Goal: Task Accomplishment & Management: Use online tool/utility

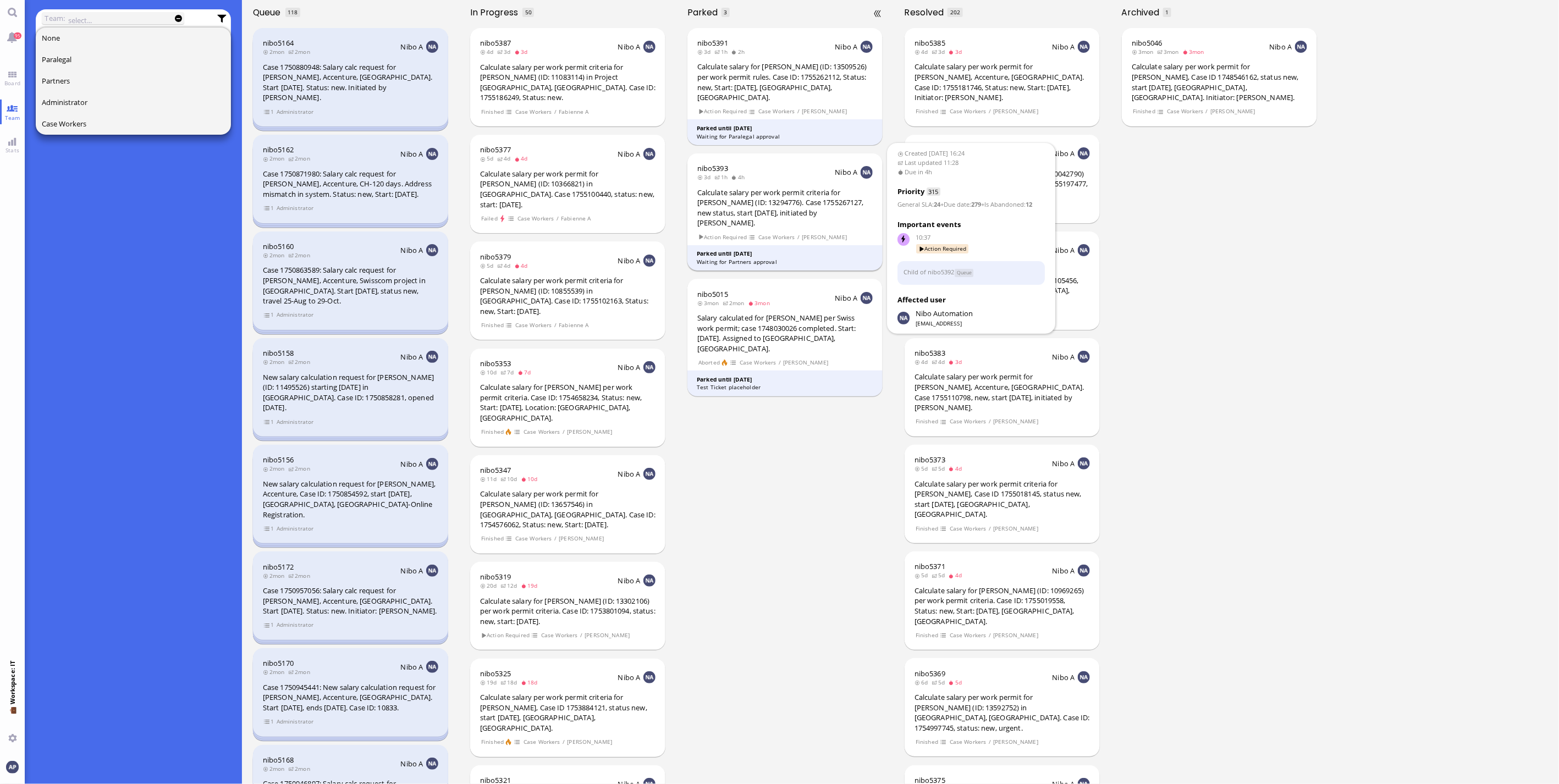
click at [758, 193] on div "Calculate salary per work permit criteria for [PERSON_NAME] (ID: 13294776). Cas…" at bounding box center [785, 207] width 176 height 41
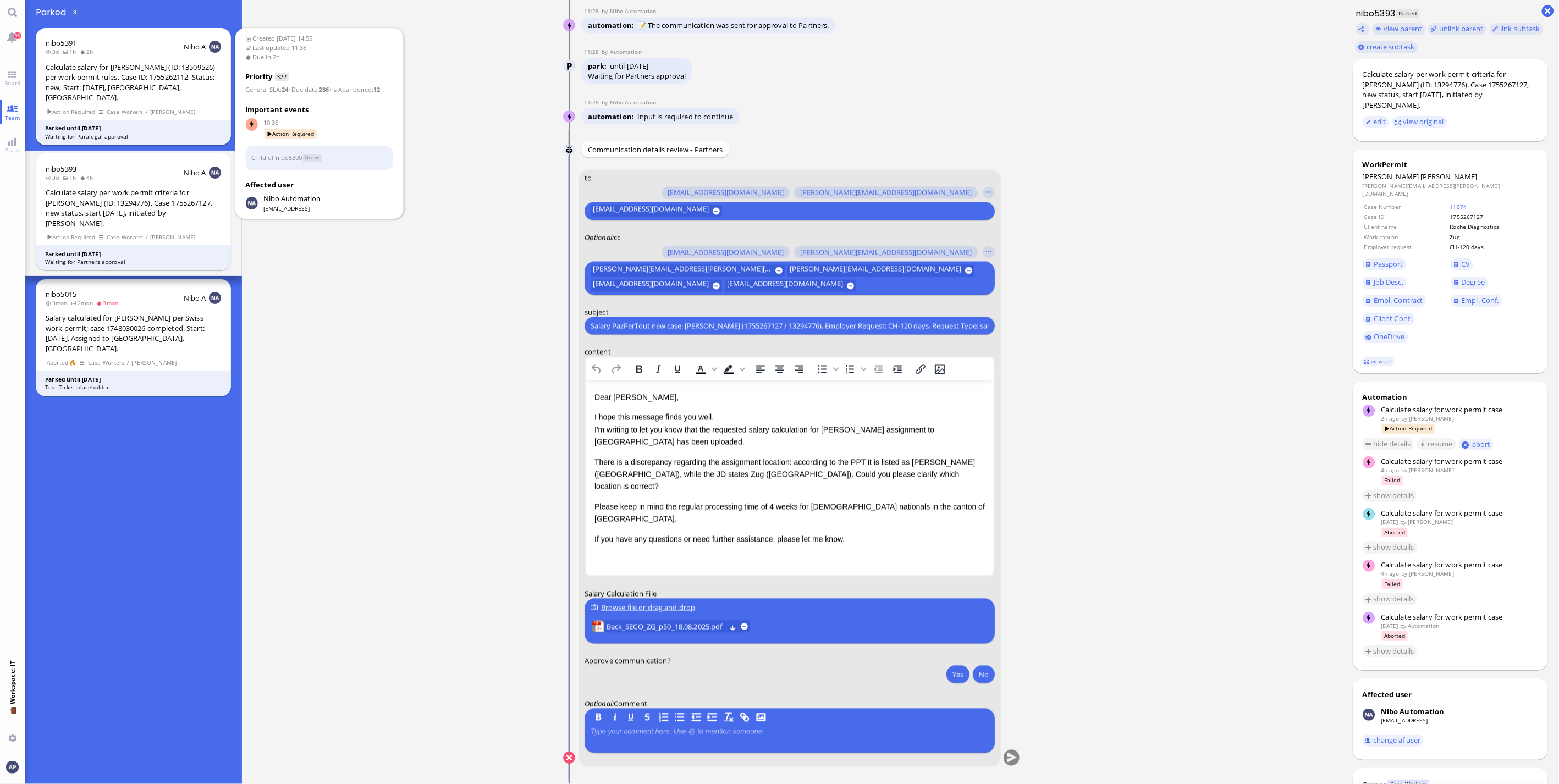
click at [117, 74] on div "Calculate salary for [PERSON_NAME] (ID: 13509526) per work permit rules. Case I…" at bounding box center [133, 82] width 176 height 41
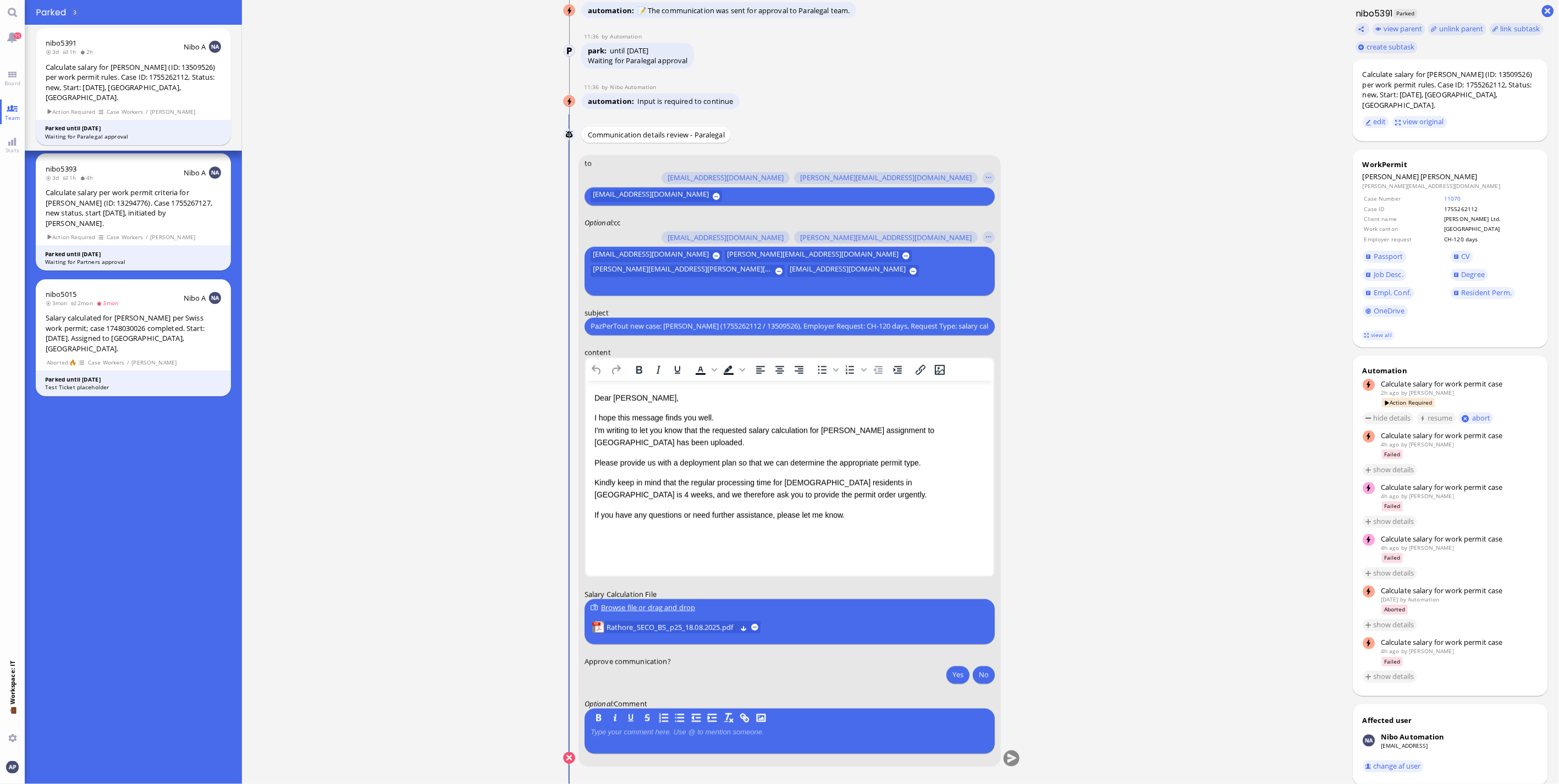
scroll to position [1, 0]
click at [15, 68] on link "Board" at bounding box center [12, 78] width 25 height 25
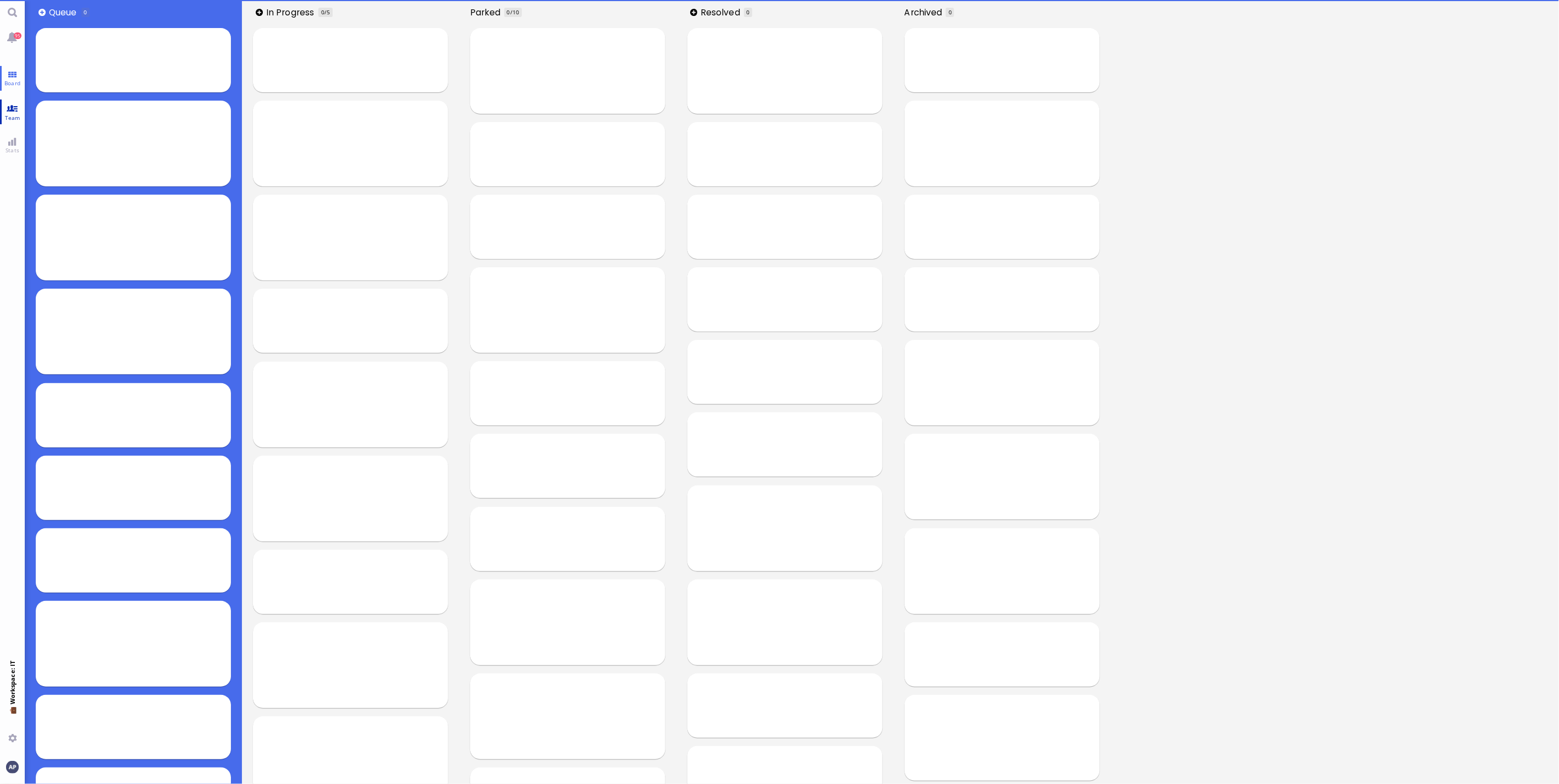
click at [15, 114] on span "Team" at bounding box center [13, 117] width 21 height 8
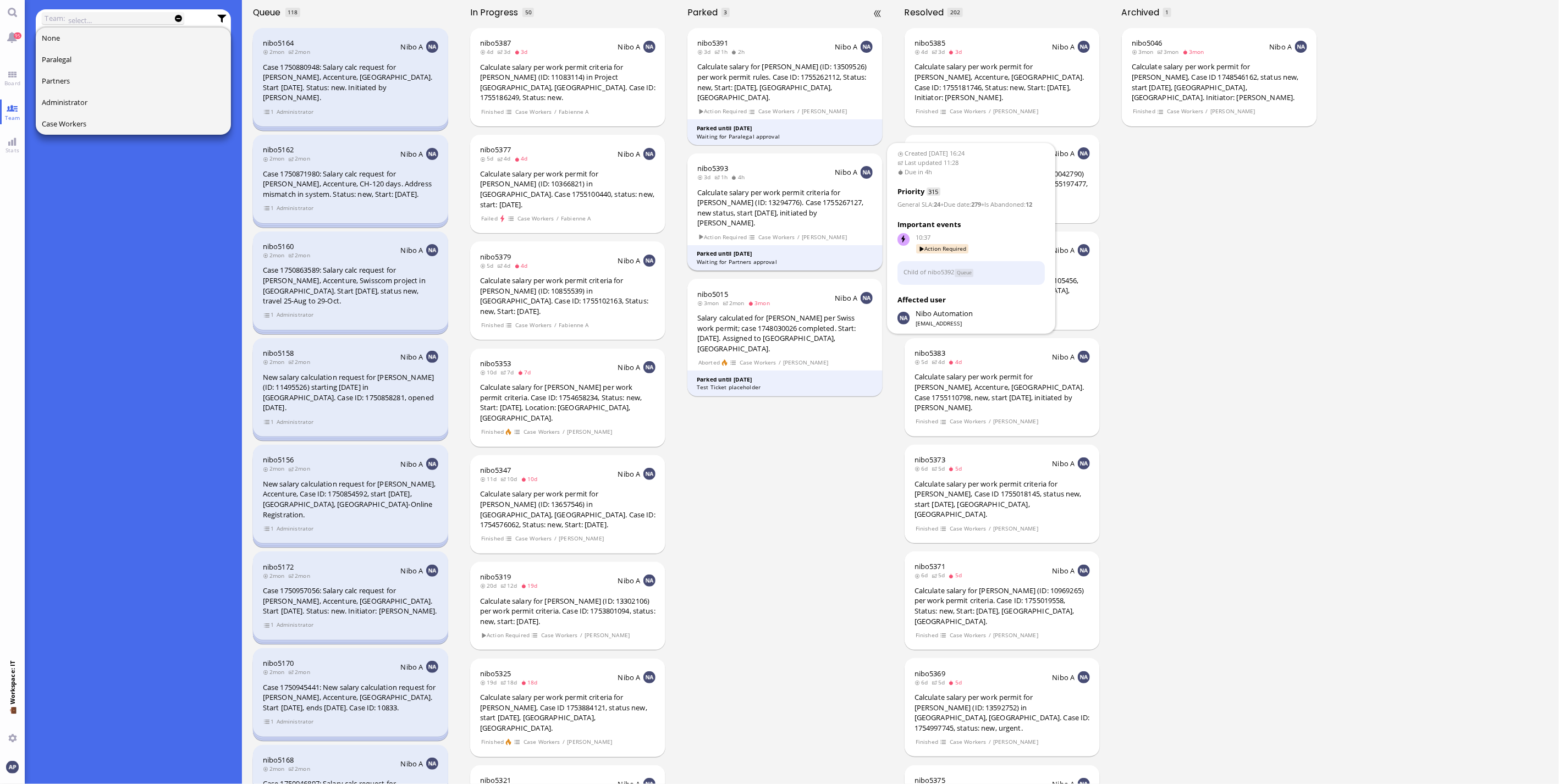
click at [734, 201] on div "Calculate salary per work permit criteria for [PERSON_NAME] (ID: 13294776). Cas…" at bounding box center [785, 207] width 176 height 41
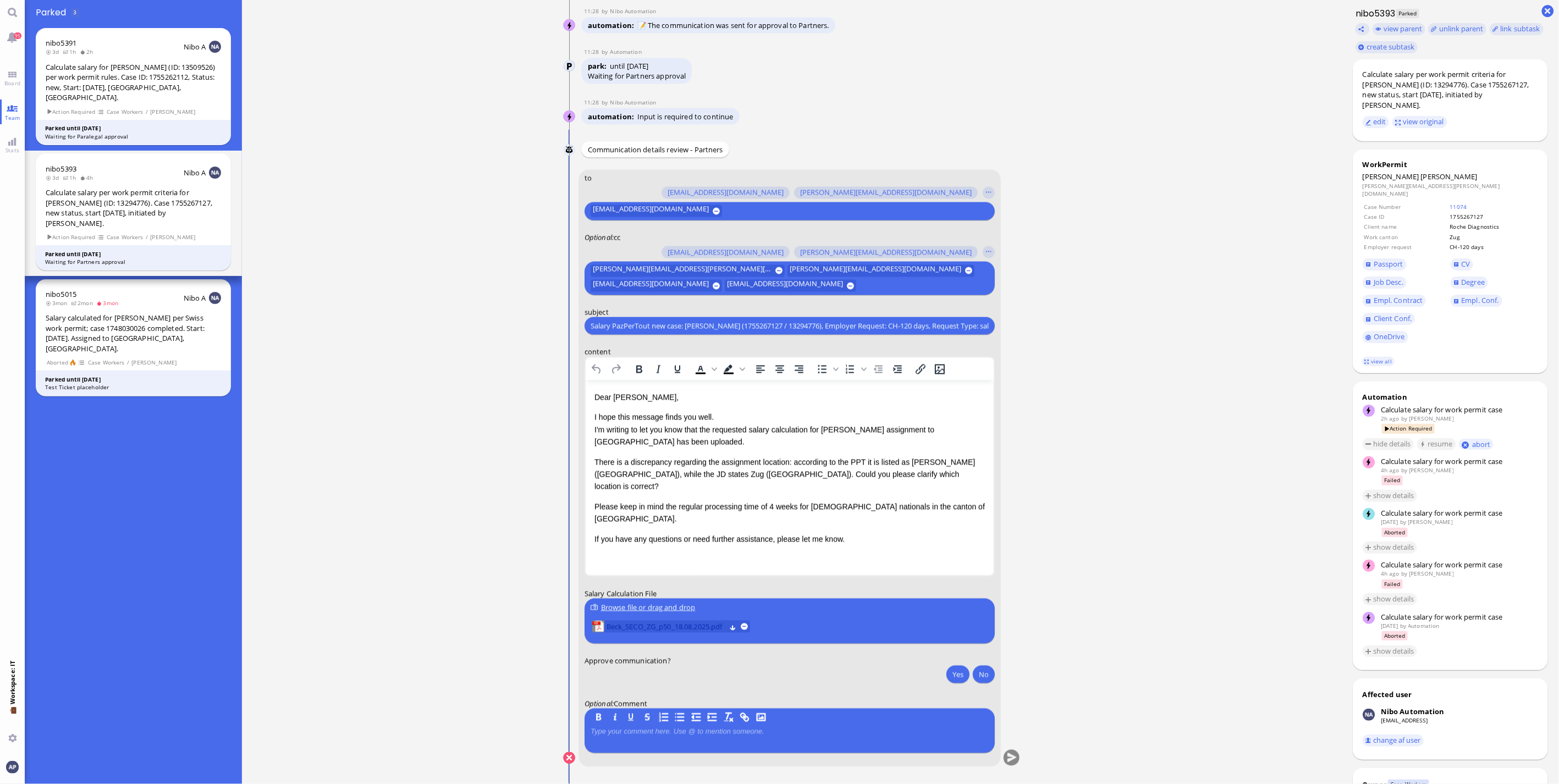
click at [677, 354] on span "Beck_SECO_ZG_p50_18.08.2025.pdf" at bounding box center [666, 627] width 119 height 12
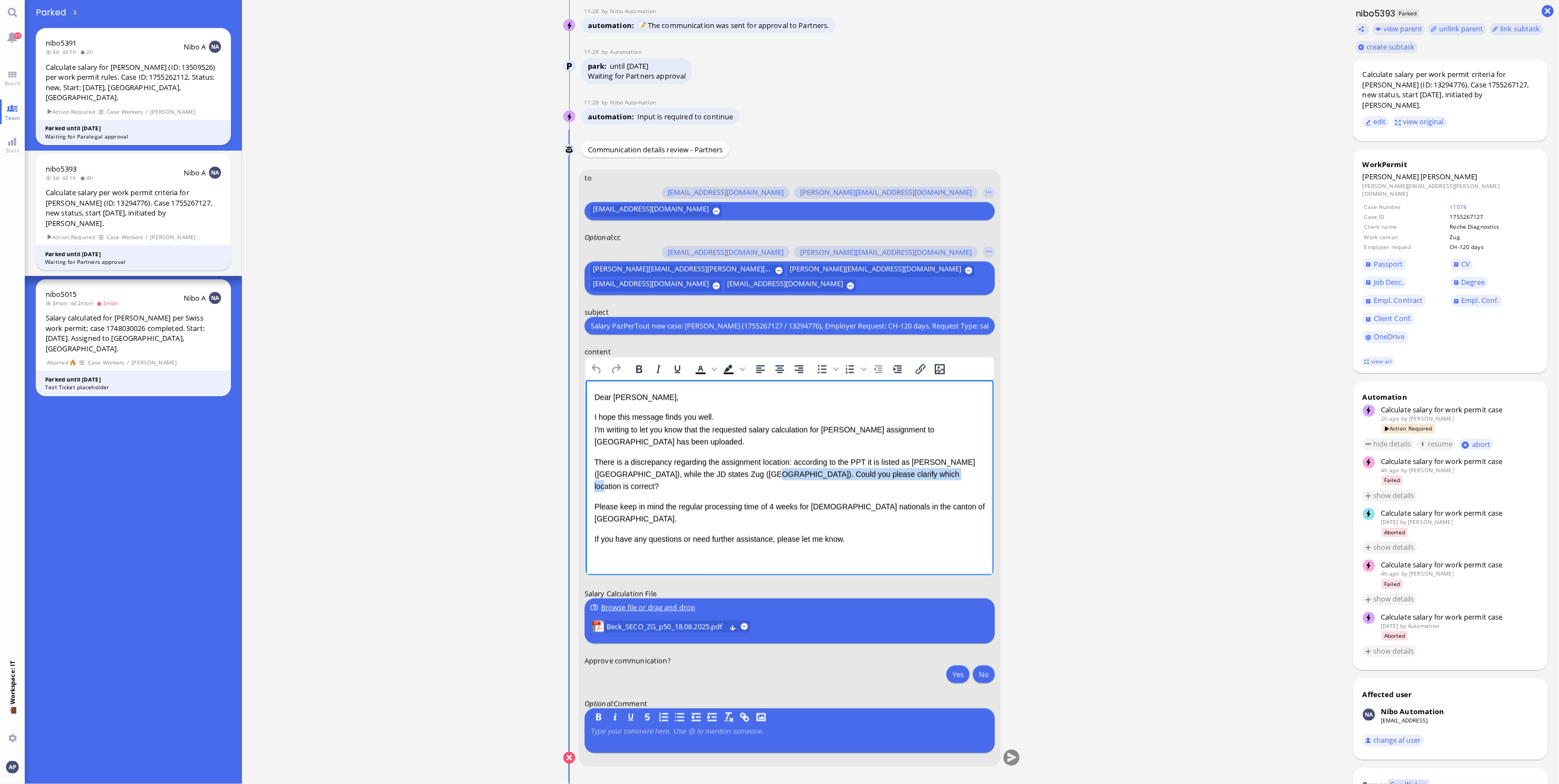
drag, startPoint x: 892, startPoint y: 474, endPoint x: 722, endPoint y: 475, distance: 170.0
click at [722, 354] on p "There is a discrepancy regarding the assignment location: according to the PPT …" at bounding box center [789, 474] width 390 height 37
drag, startPoint x: 635, startPoint y: 474, endPoint x: 668, endPoint y: 550, distance: 82.9
click at [637, 354] on p "There is a discrepancy regarding the assignment location: according to the PPT …" at bounding box center [789, 474] width 390 height 37
click at [772, 354] on p "There is a discrepancy regarding the assignment location: according to the PPT …" at bounding box center [789, 474] width 390 height 37
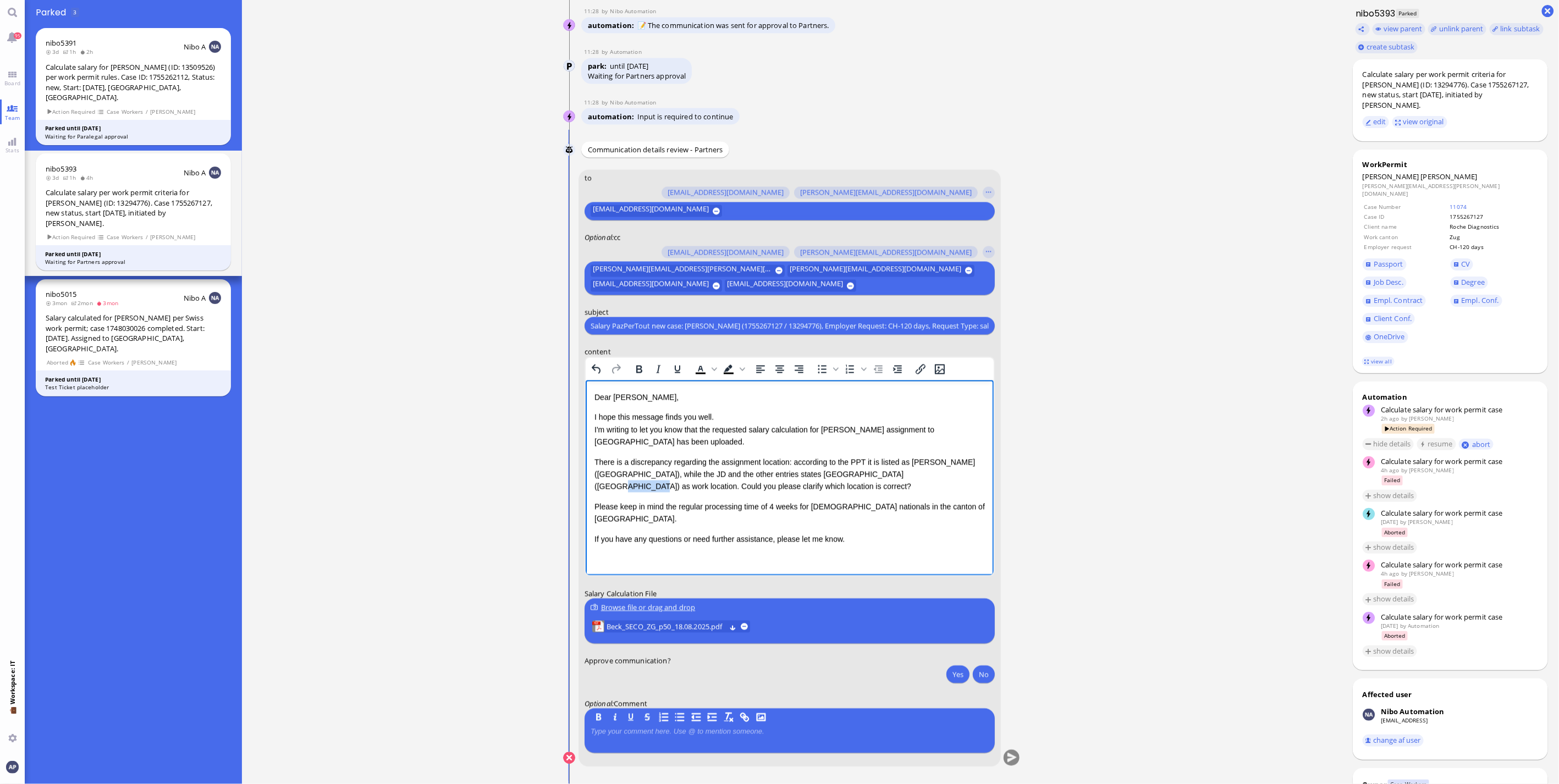
drag, startPoint x: 852, startPoint y: 474, endPoint x: 887, endPoint y: 475, distance: 35.0
click at [772, 354] on p "There is a discrepancy regarding the assignment location: according to the PPT …" at bounding box center [789, 474] width 390 height 37
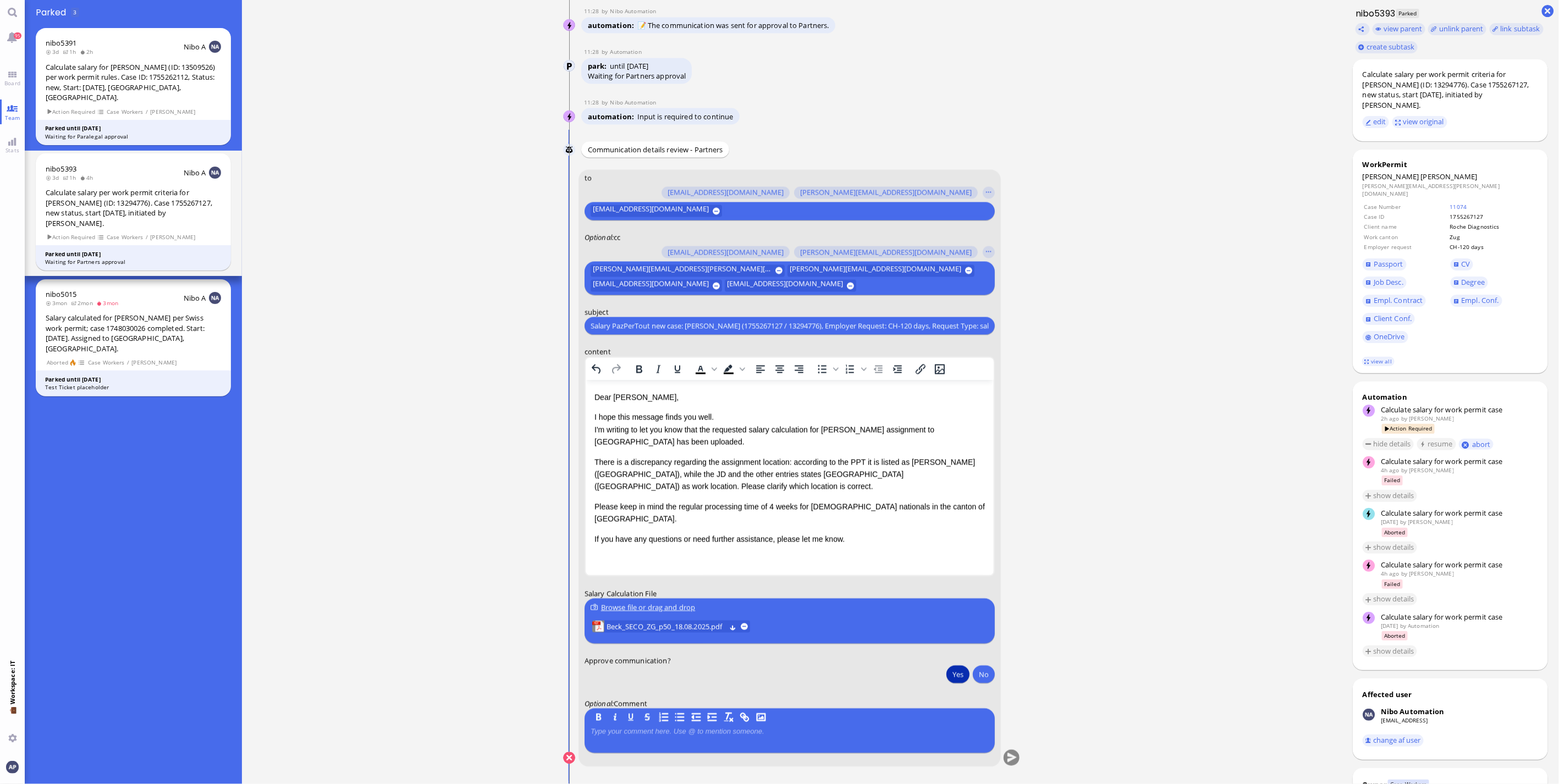
click at [772, 354] on button "Yes" at bounding box center [958, 674] width 23 height 18
click at [772, 354] on button "submit" at bounding box center [1011, 758] width 16 height 16
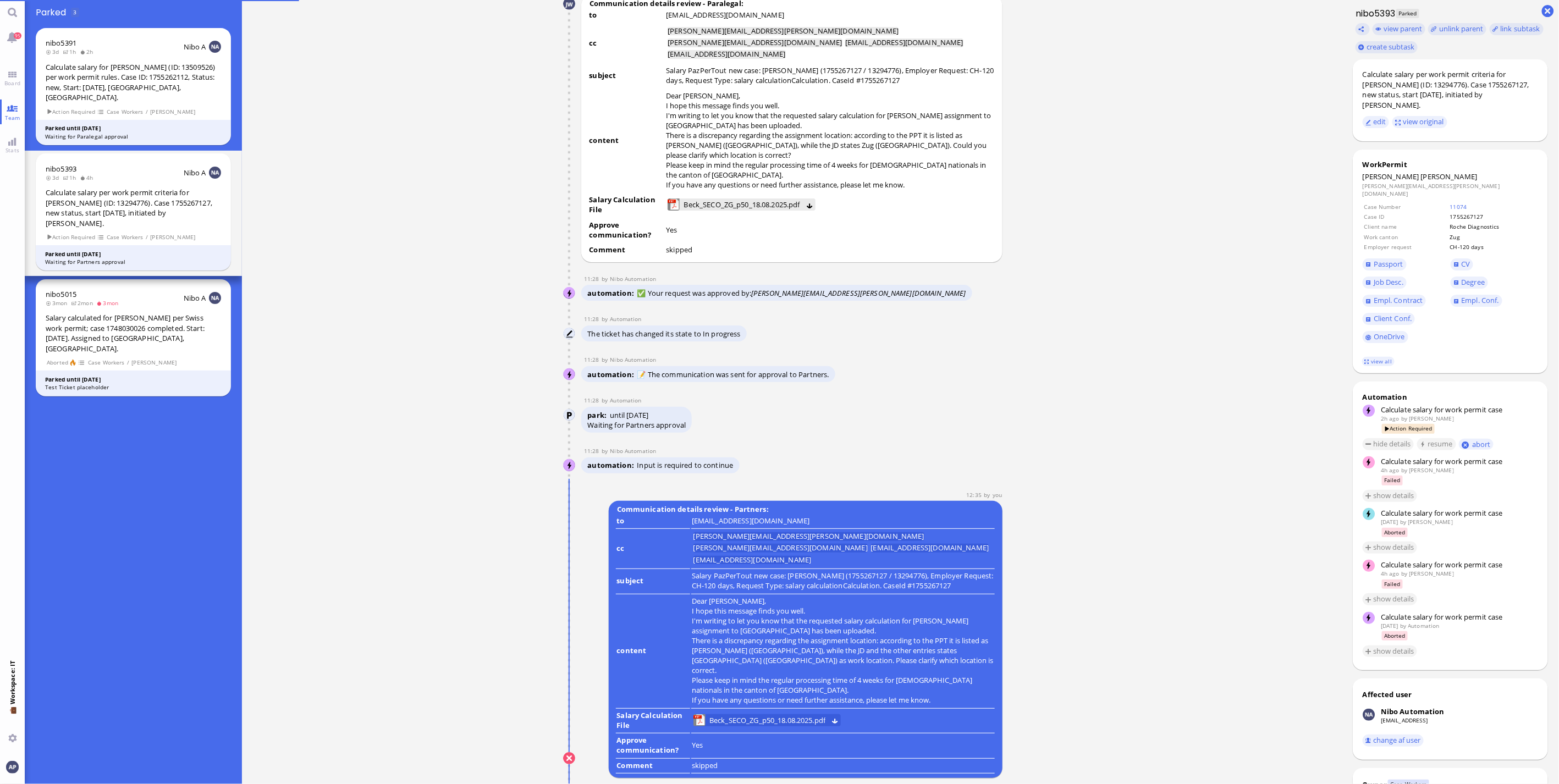
scroll to position [1, 0]
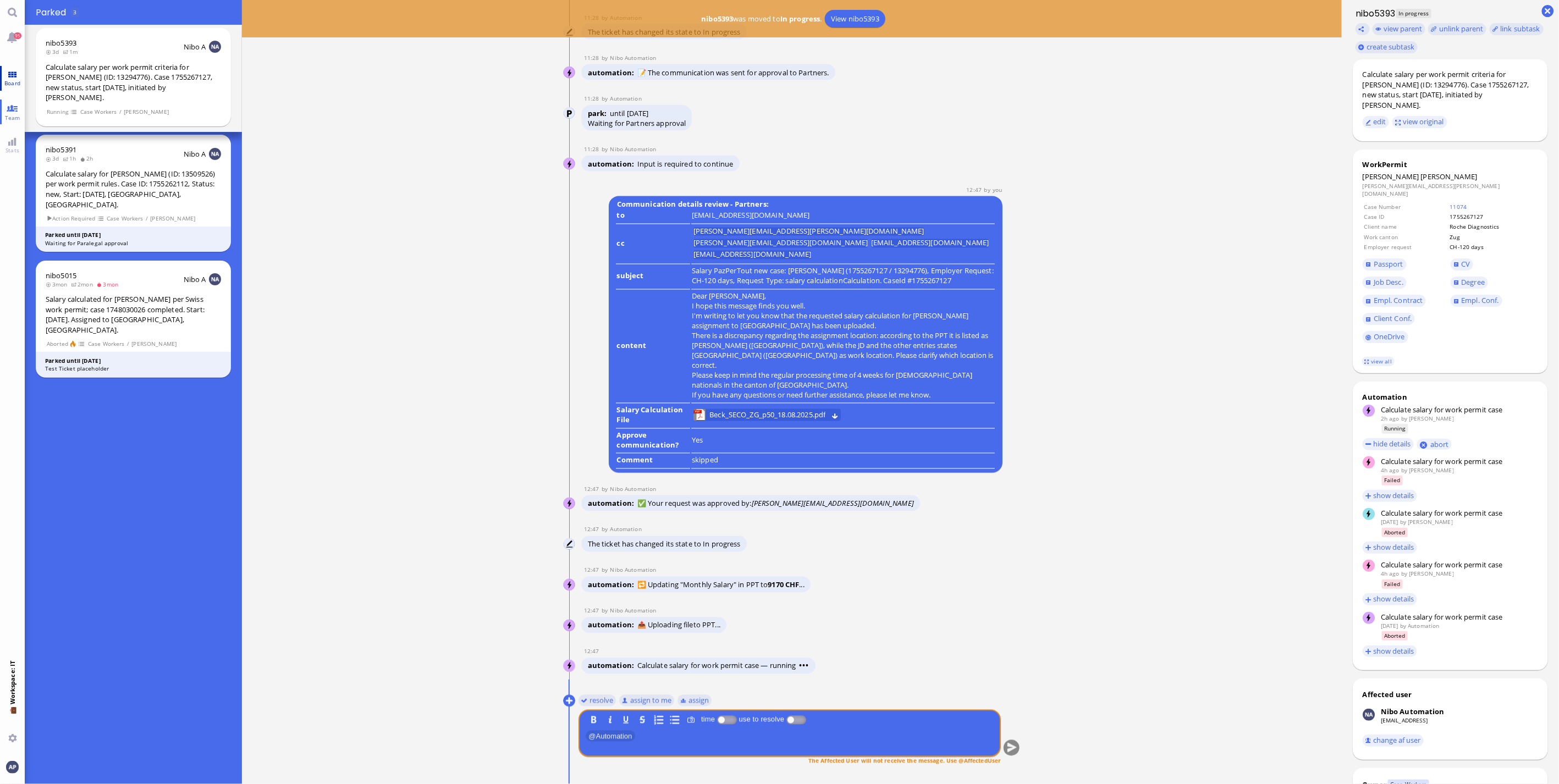
click at [7, 81] on span "Board" at bounding box center [12, 83] width 21 height 8
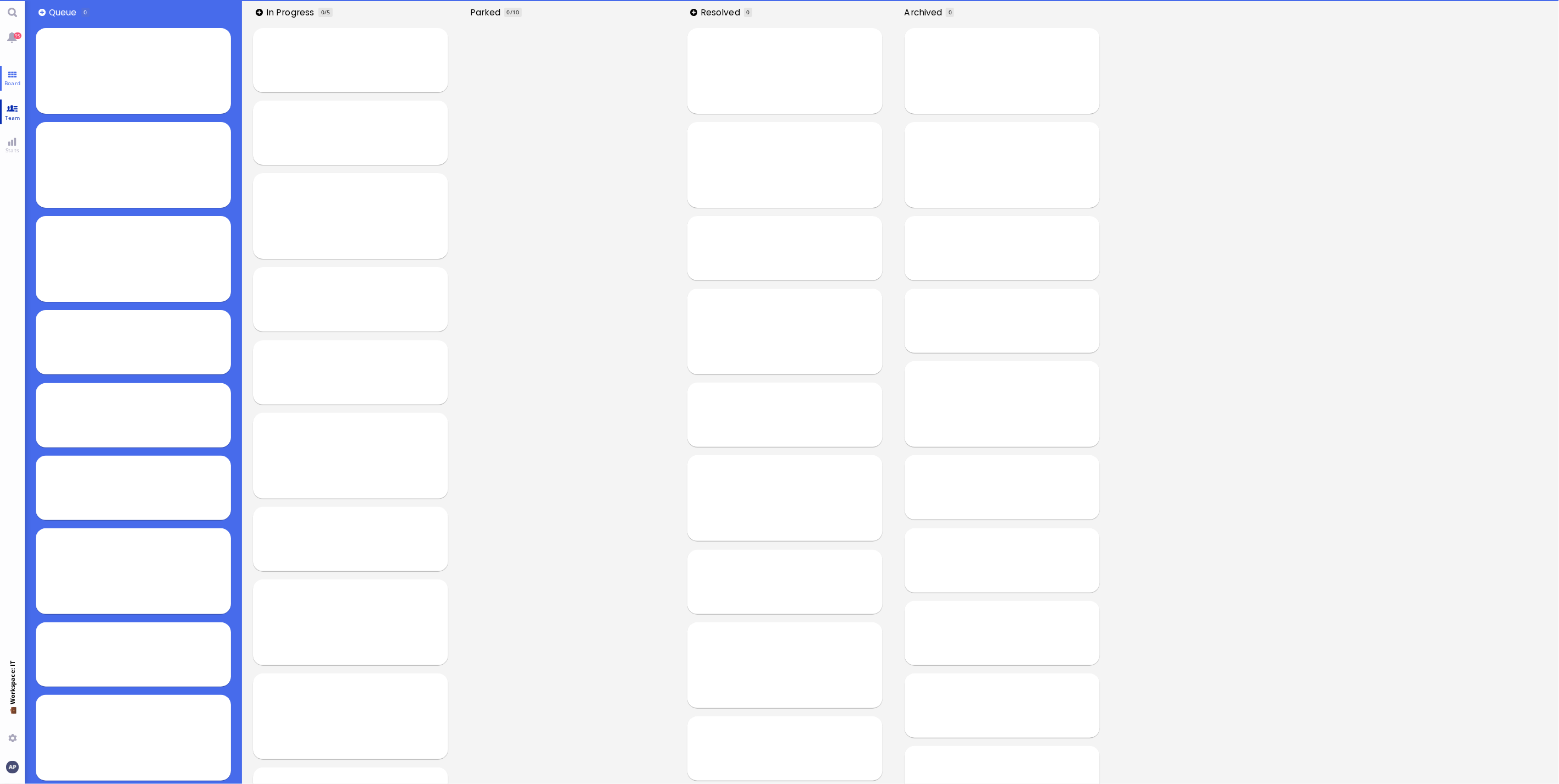
click at [9, 111] on link "Team" at bounding box center [12, 111] width 25 height 25
